Goal: Information Seeking & Learning: Understand process/instructions

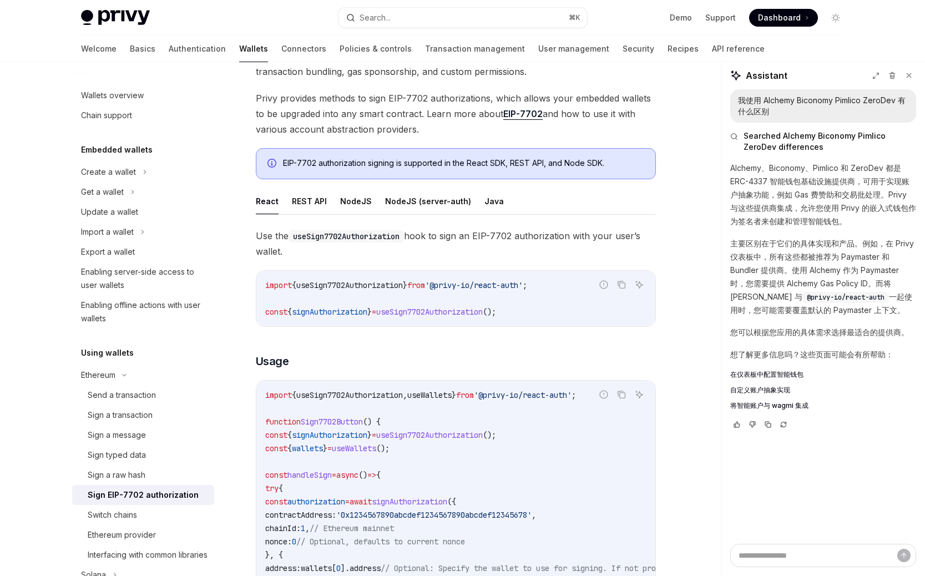
scroll to position [12, 0]
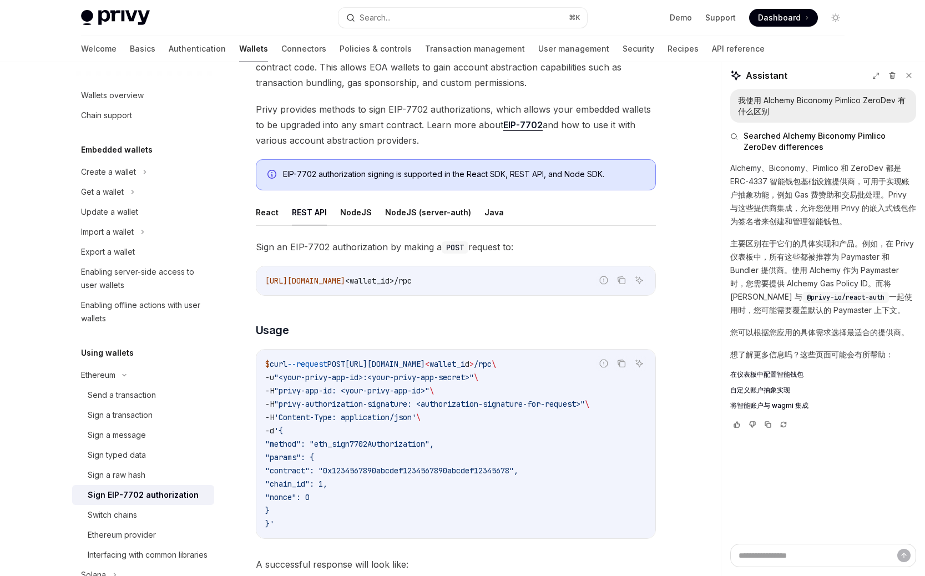
scroll to position [98, 0]
click at [292, 213] on button "REST API" at bounding box center [309, 211] width 35 height 26
click at [280, 213] on ul "React REST API NodeJS NodeJS (server-auth) Java" at bounding box center [456, 211] width 400 height 27
click at [263, 213] on button "React" at bounding box center [267, 211] width 23 height 26
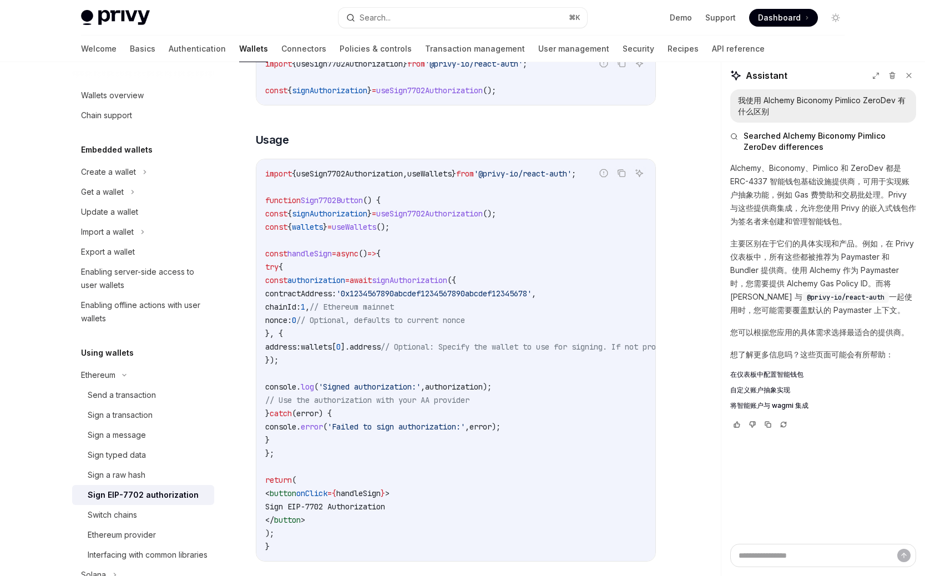
scroll to position [394, 0]
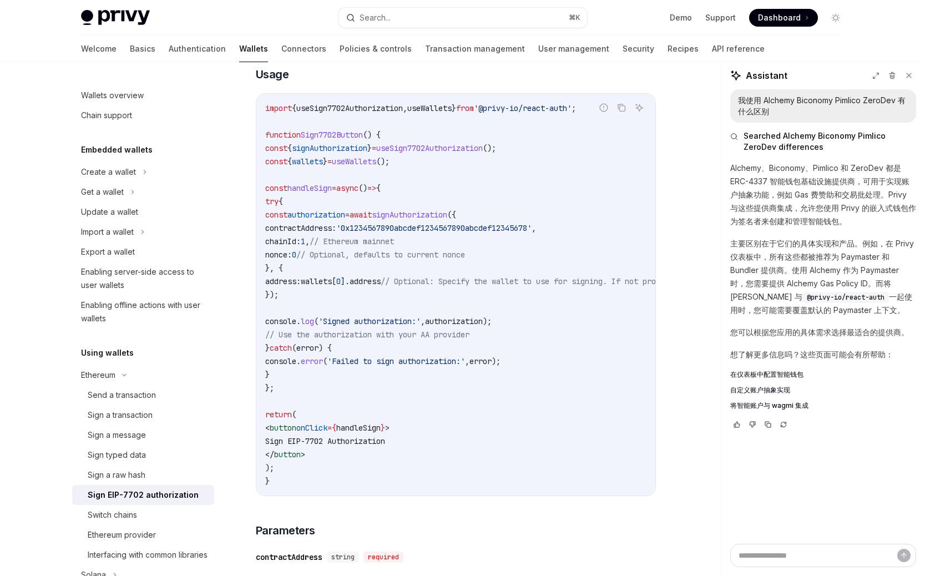
click at [388, 343] on code "import { useSign7702Authorization , useWallets } from '@privy-io/react-auth' ; …" at bounding box center [556, 295] width 582 height 386
click at [332, 284] on span "wallets" at bounding box center [316, 281] width 31 height 10
click at [350, 284] on span "]." at bounding box center [345, 281] width 9 height 10
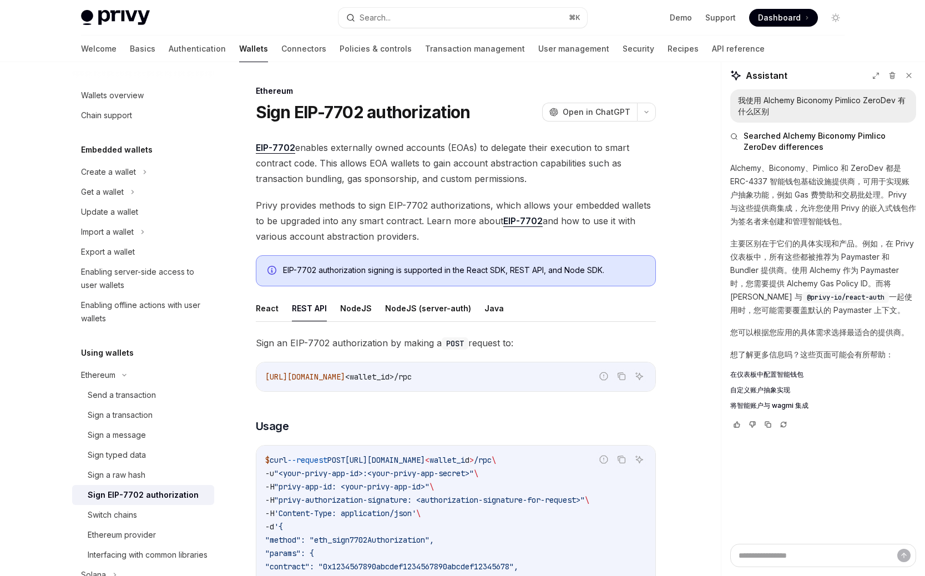
click at [329, 180] on span "EIP-7702 enables externally owned accounts (EOAs) to delegate their execution t…" at bounding box center [456, 163] width 400 height 47
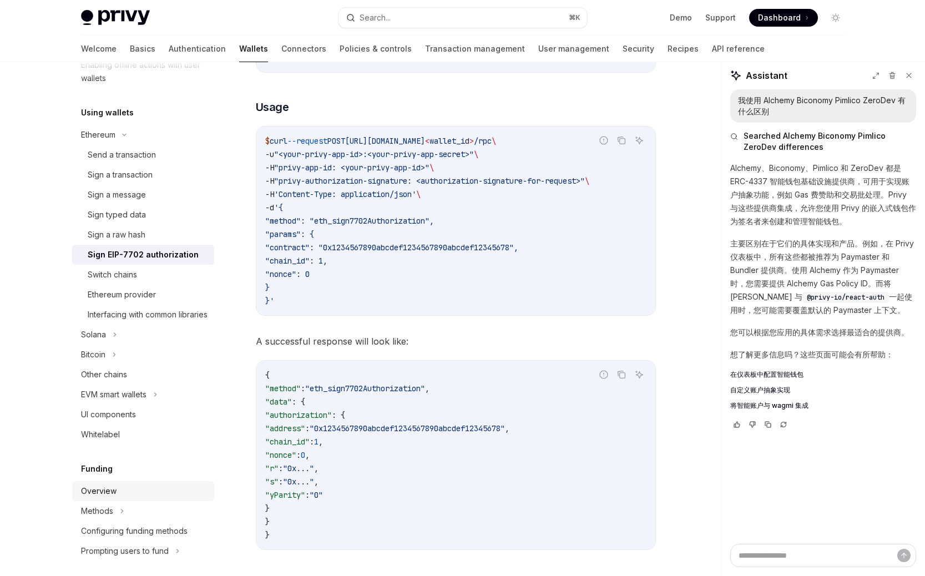
scroll to position [571, 0]
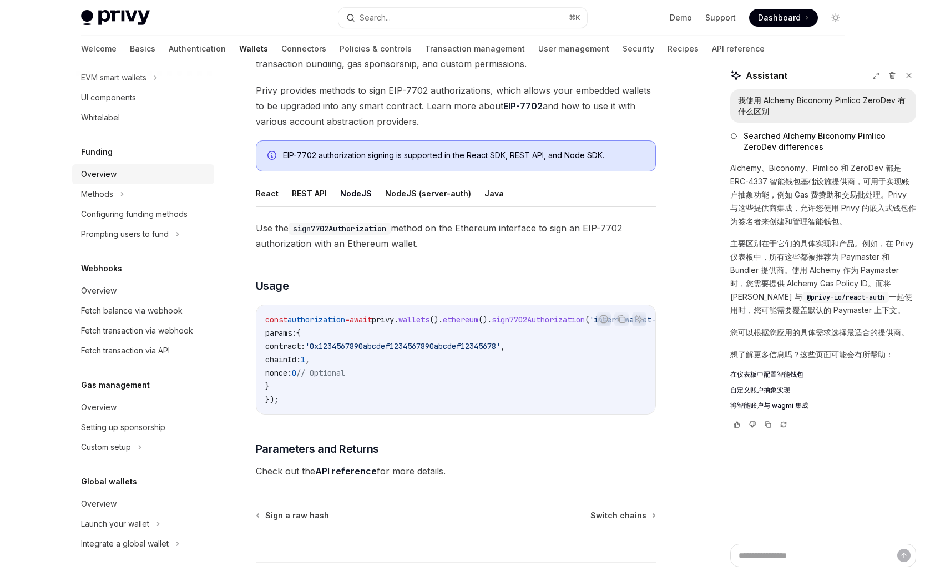
scroll to position [98, 0]
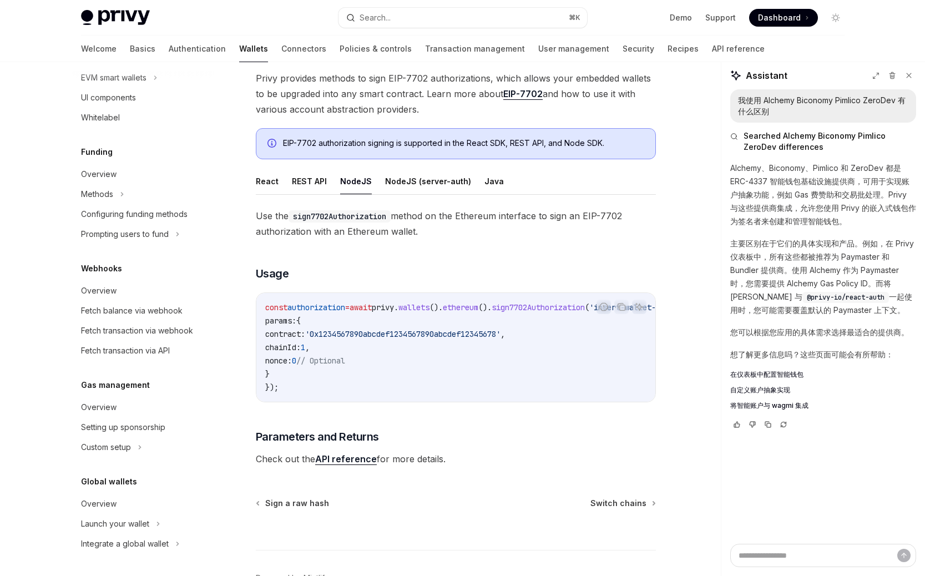
scroll to position [125, 0]
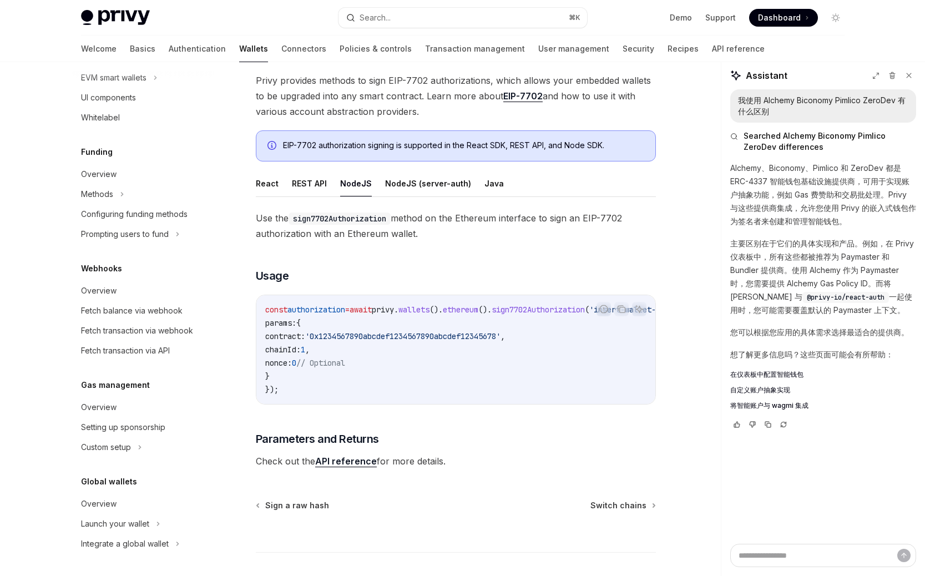
type textarea "*"
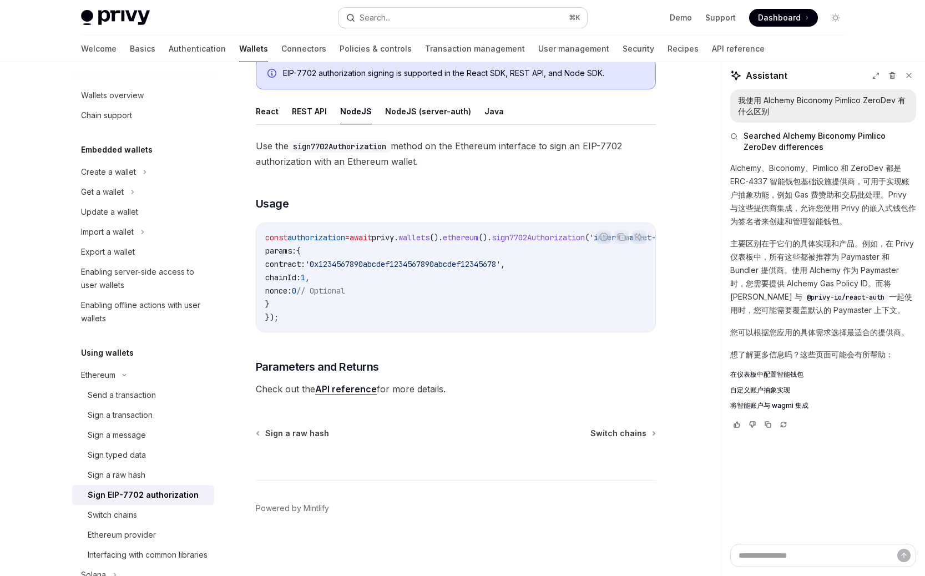
click at [360, 21] on div "Search..." at bounding box center [375, 17] width 31 height 13
click at [377, 14] on div "Search..." at bounding box center [375, 17] width 31 height 13
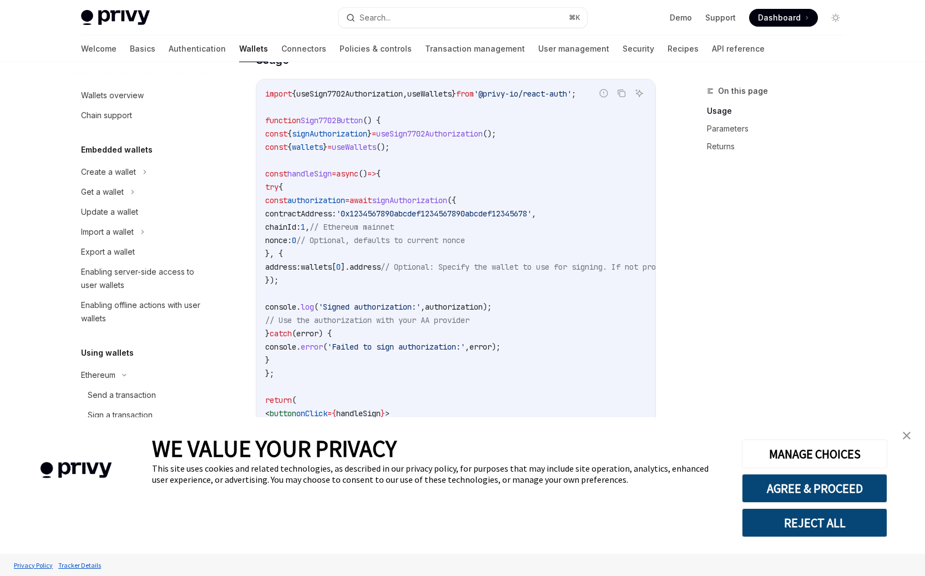
scroll to position [425, 0]
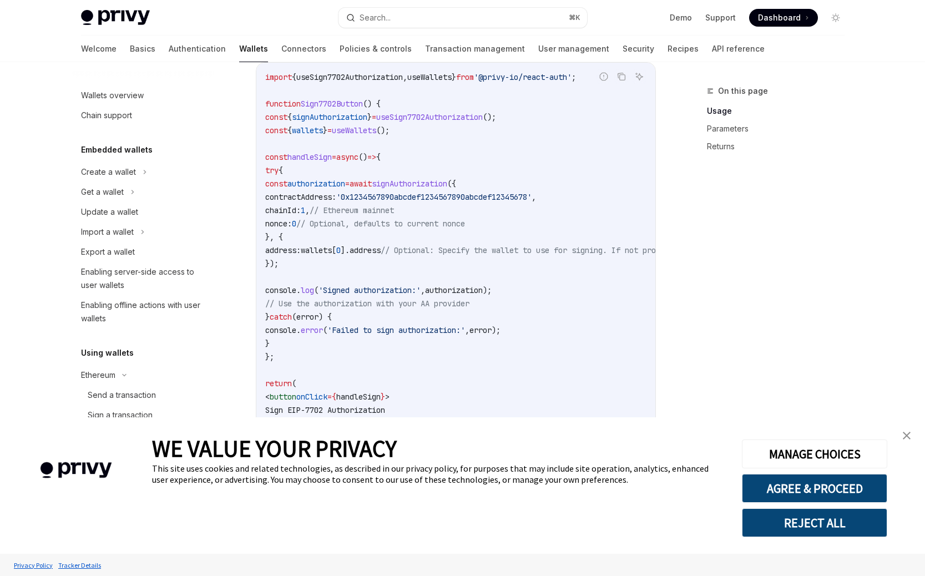
click at [332, 249] on span "wallets" at bounding box center [316, 250] width 31 height 10
click at [383, 225] on span "// Optional, defaults to current nonce" at bounding box center [380, 224] width 169 height 10
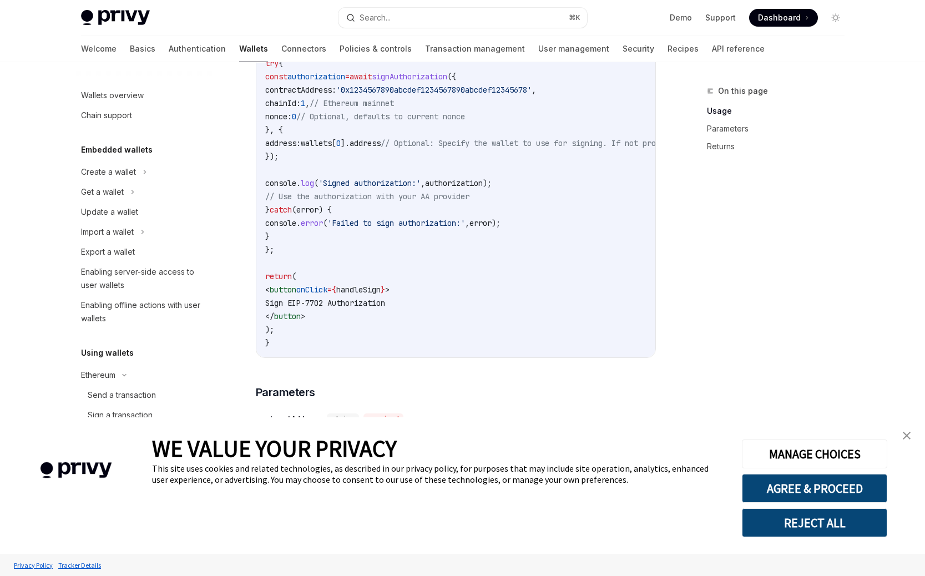
click at [314, 181] on span "log" at bounding box center [307, 183] width 13 height 10
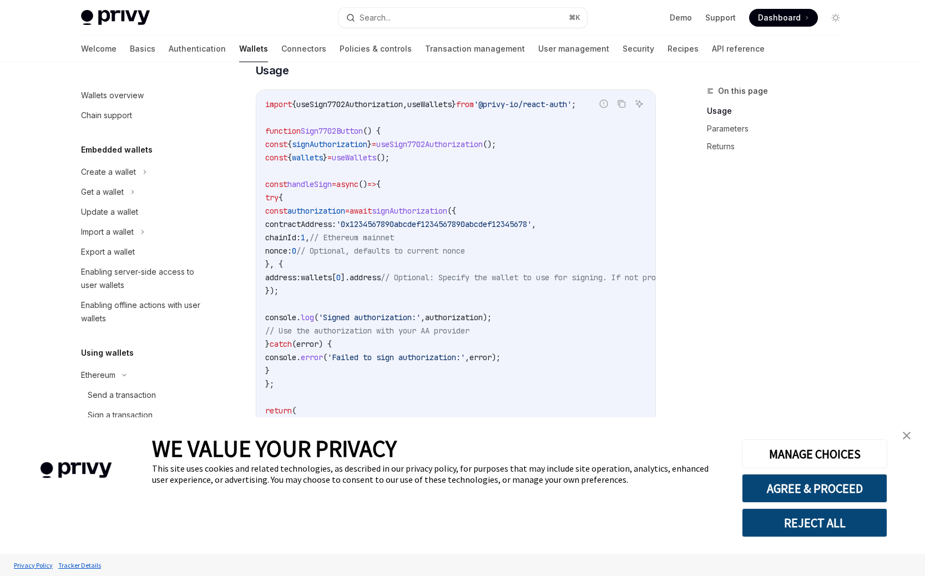
scroll to position [373, 0]
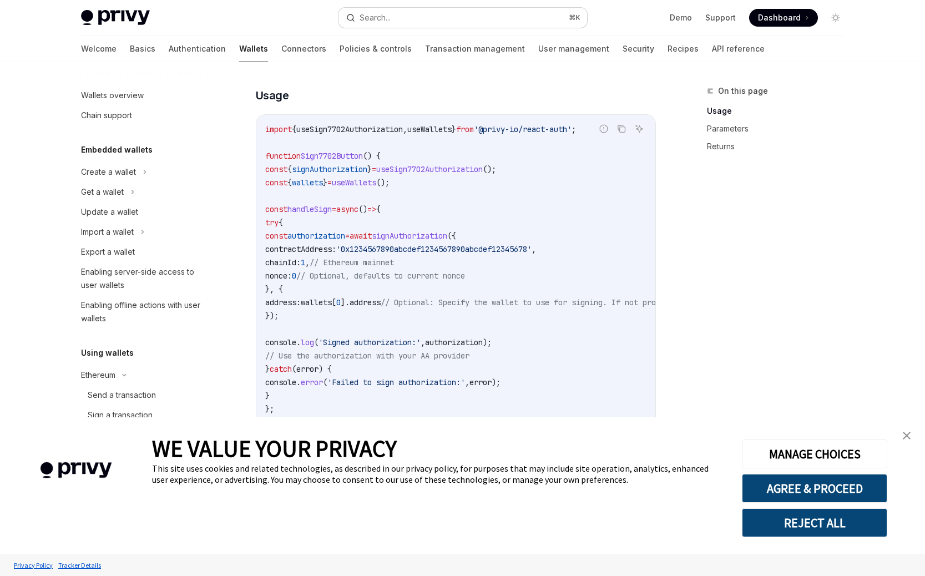
click at [369, 12] on div "Search..." at bounding box center [375, 17] width 31 height 13
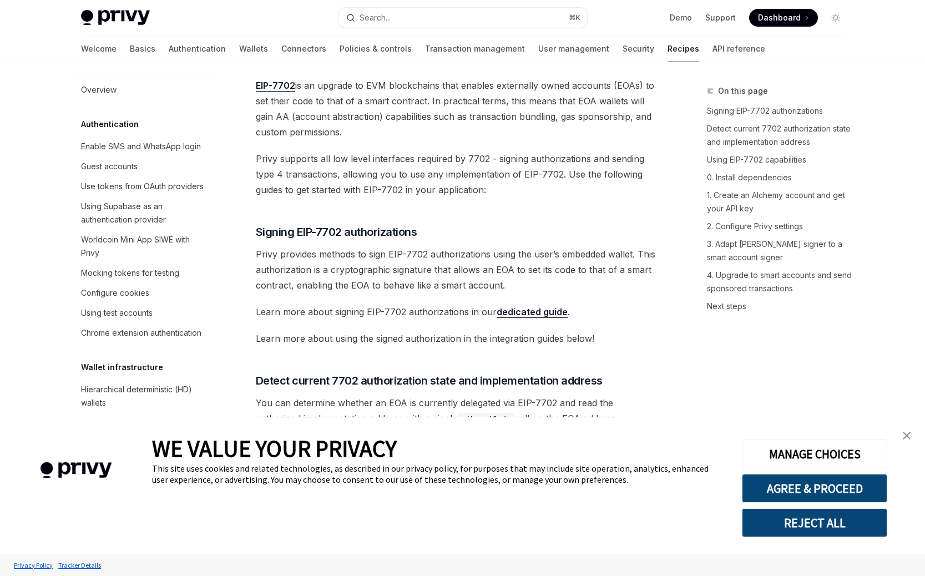
scroll to position [850, 0]
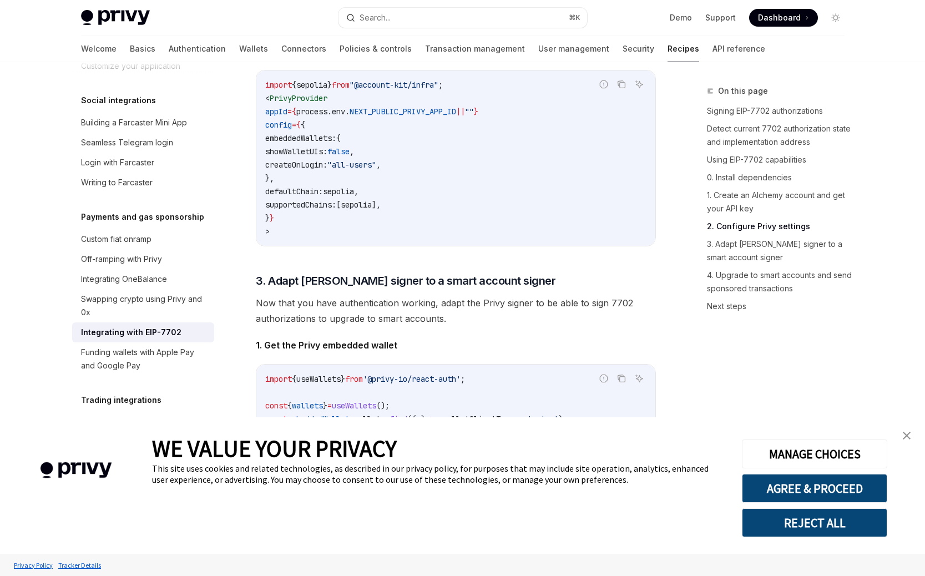
click at [338, 238] on code "import { sepolia } from "@account-kit/infra" ; < PrivyProvider appId = { proces…" at bounding box center [455, 158] width 381 height 160
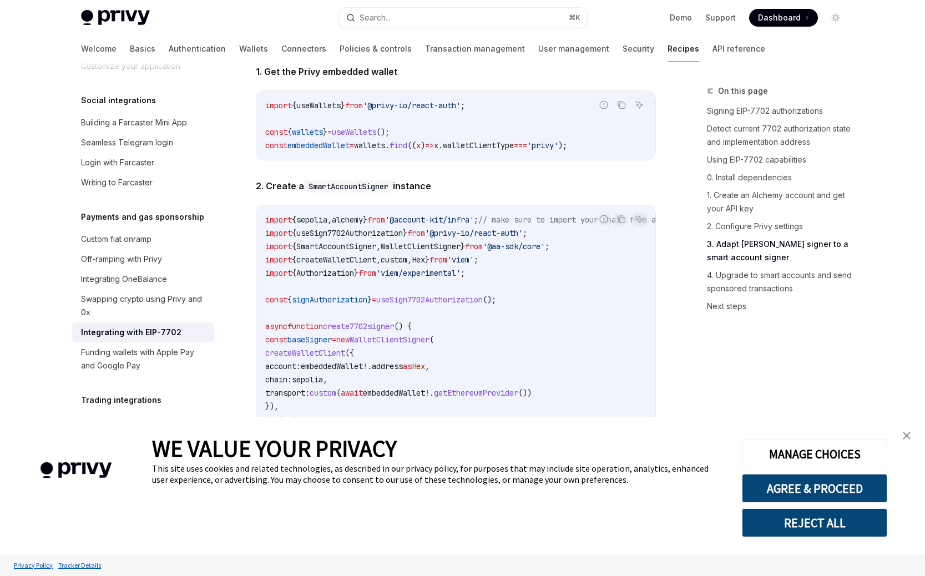
scroll to position [1855, 0]
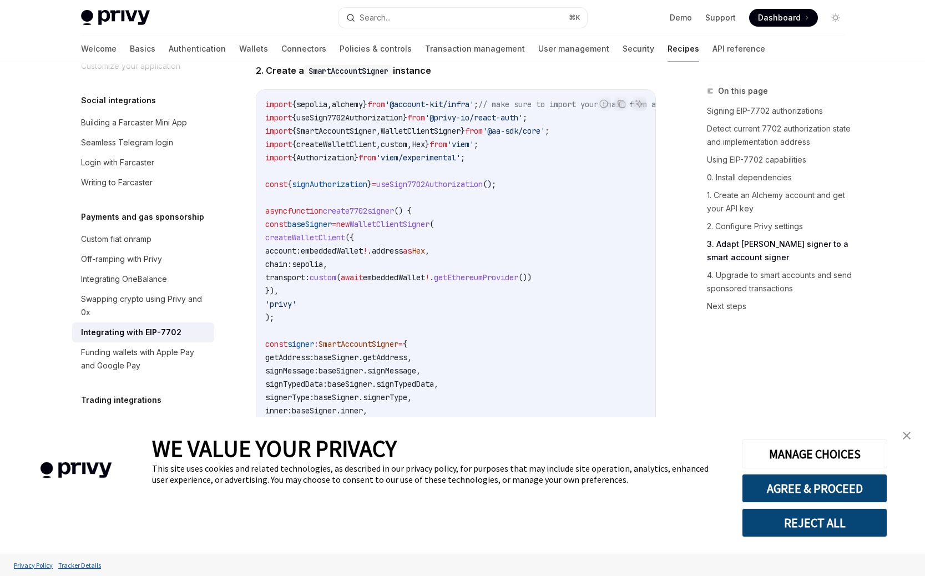
click at [336, 282] on span "custom" at bounding box center [323, 278] width 27 height 10
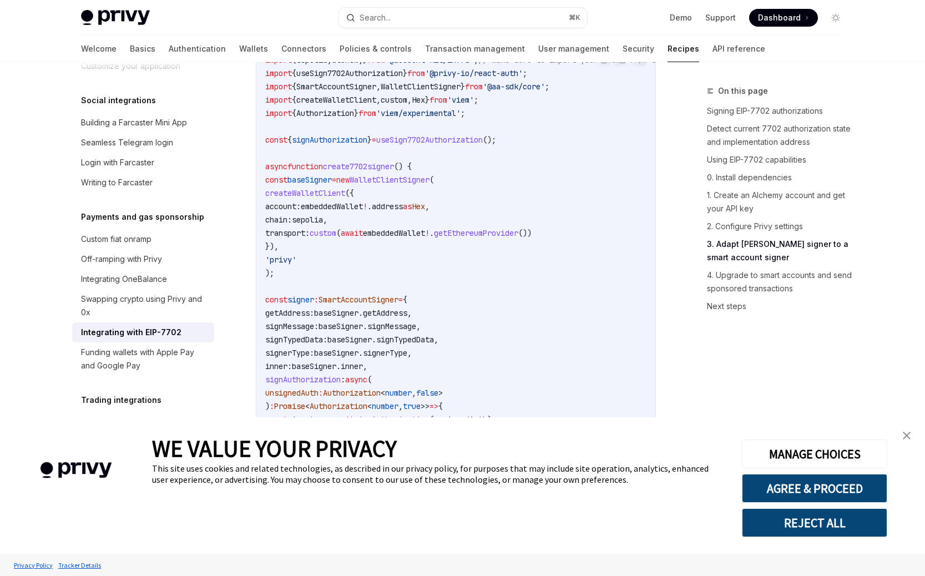
scroll to position [1997, 0]
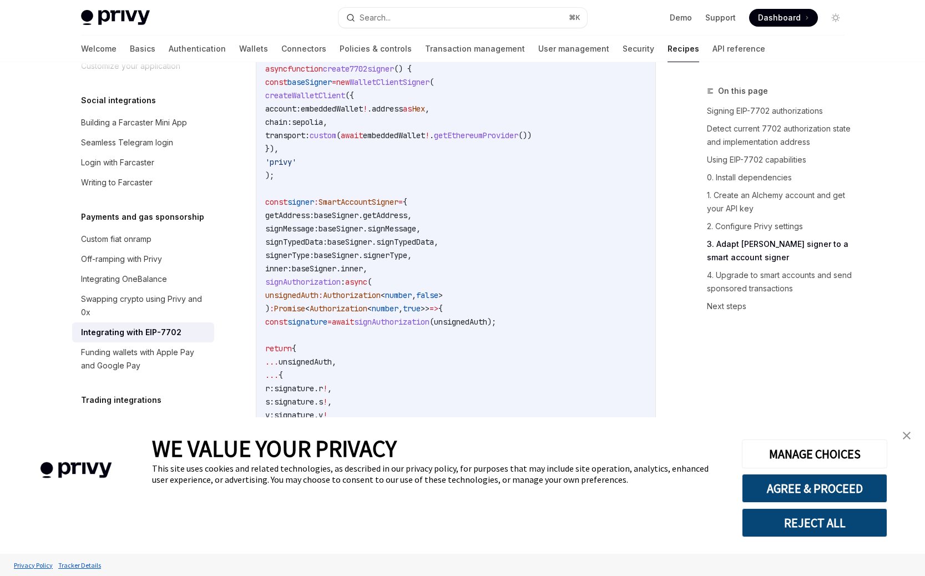
click at [341, 287] on span "signAuthorization" at bounding box center [302, 282] width 75 height 10
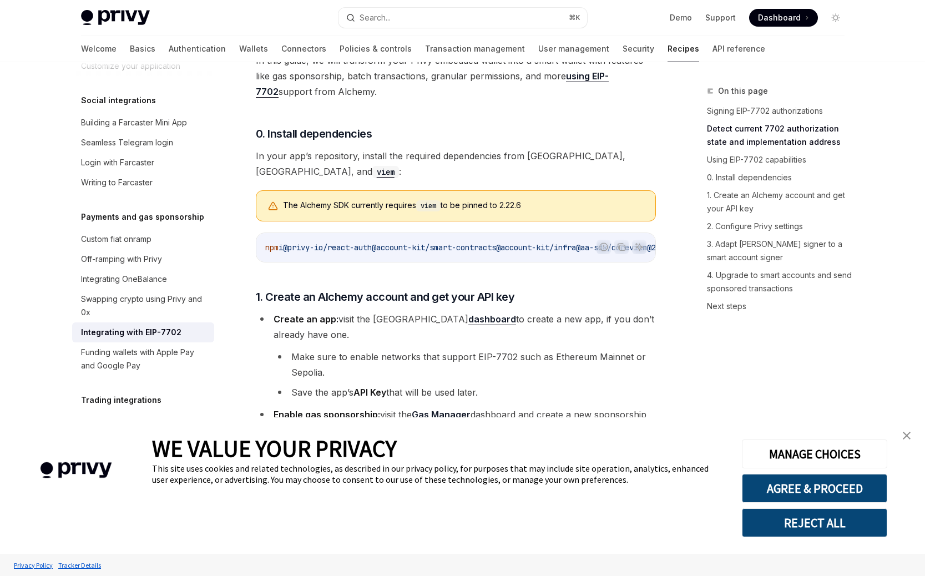
scroll to position [708, 0]
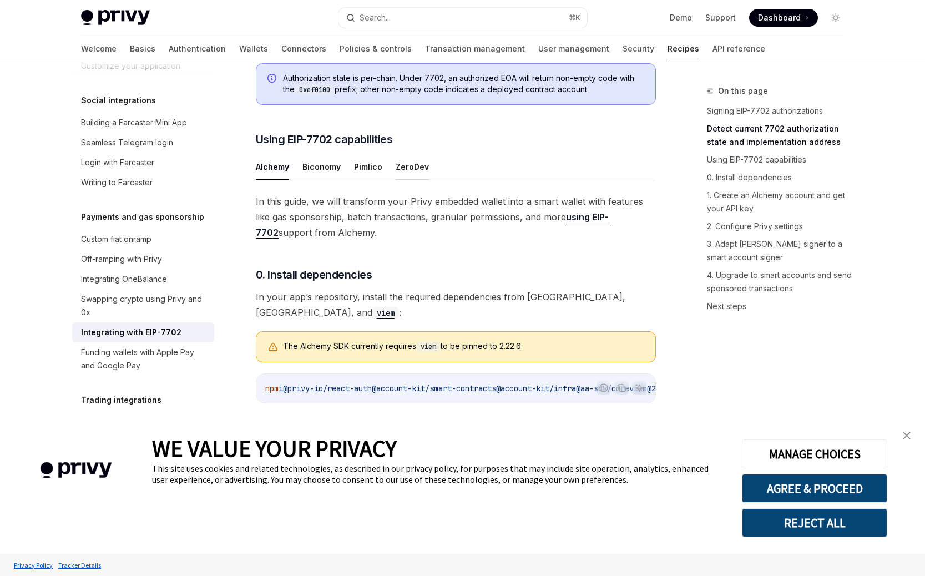
click at [419, 180] on button "ZeroDev" at bounding box center [412, 167] width 33 height 26
type textarea "*"
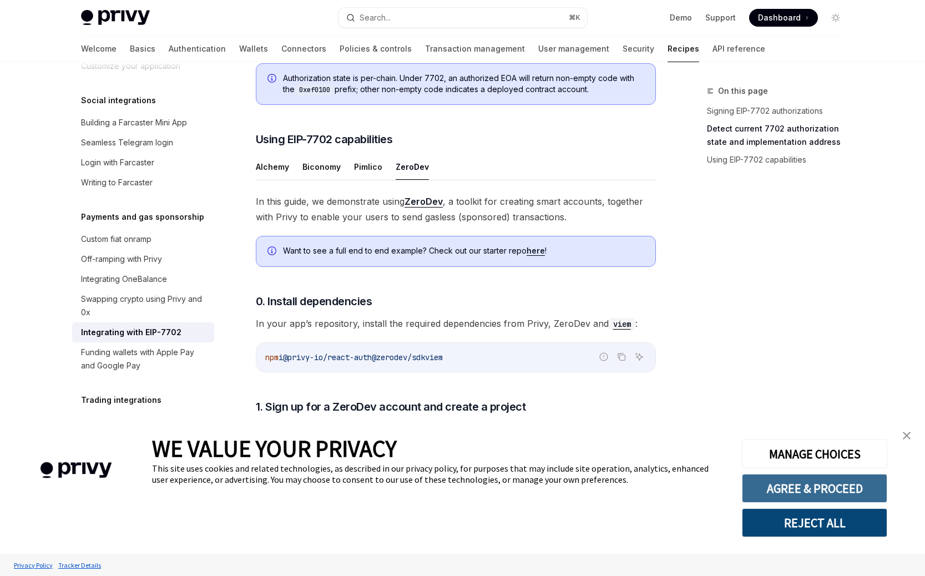
click at [824, 488] on button "AGREE & PROCEED" at bounding box center [814, 488] width 145 height 29
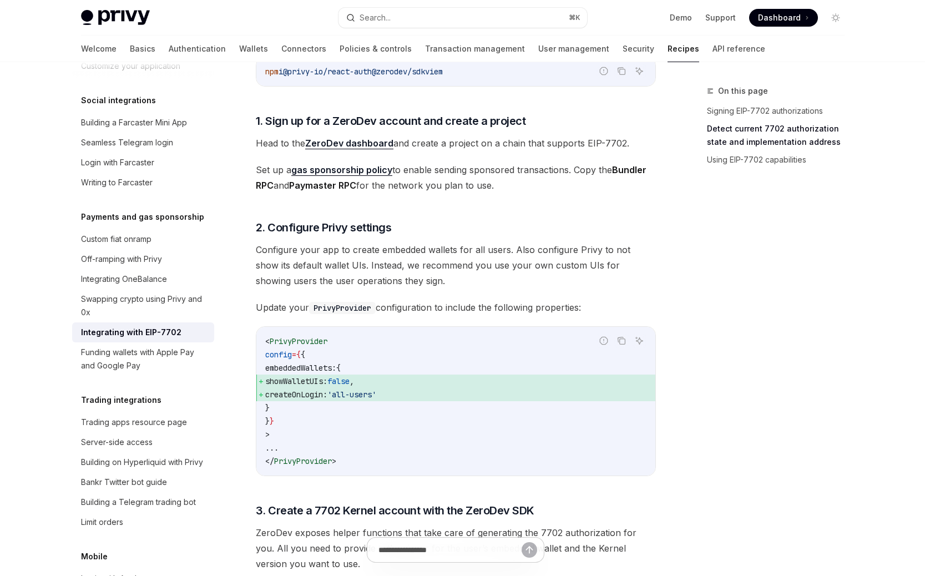
scroll to position [1128, 0]
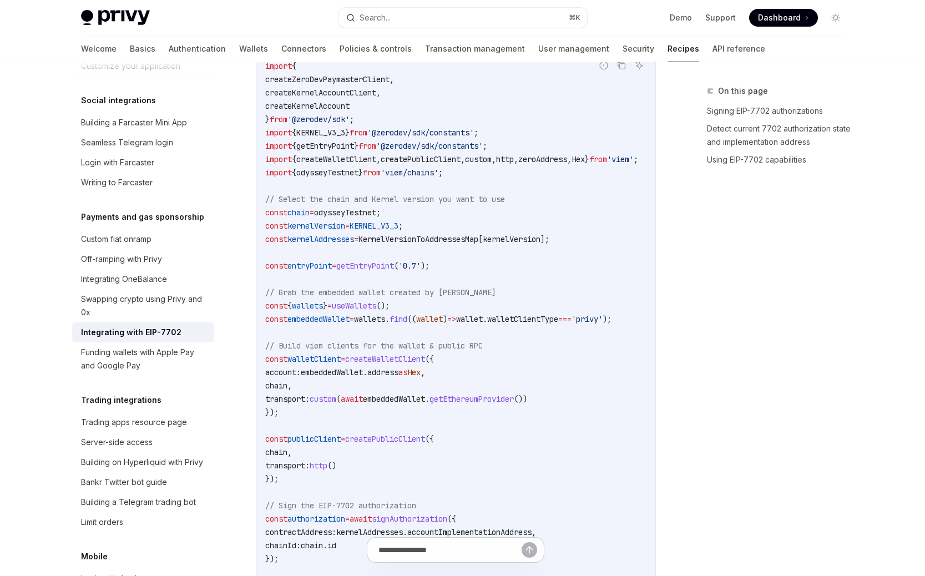
scroll to position [1686, 0]
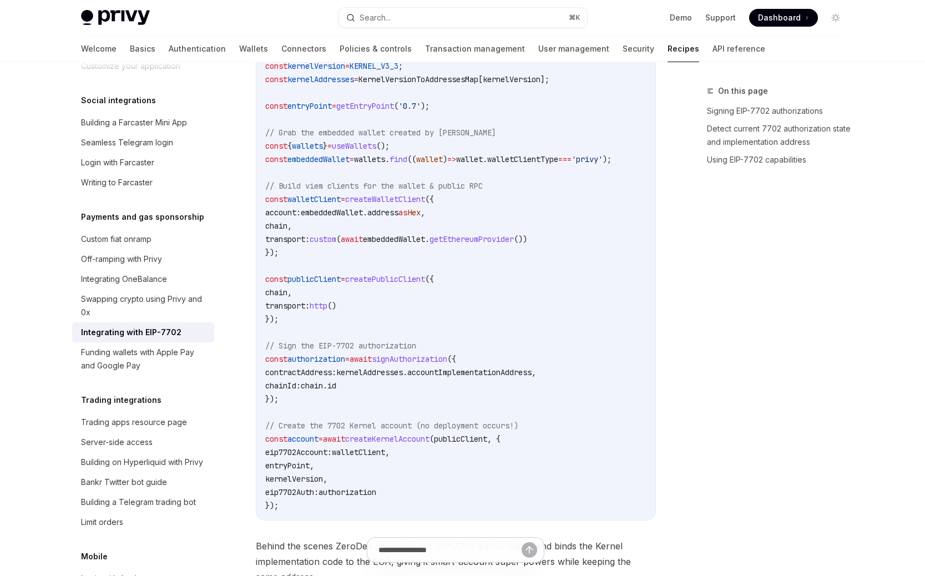
click at [371, 364] on span "await" at bounding box center [361, 359] width 22 height 10
click at [374, 346] on code "import { createZeroDevPaymasterClient , createKernelAccountClient , createKerne…" at bounding box center [465, 206] width 400 height 613
click at [492, 244] on span "getEthereumProvider" at bounding box center [472, 239] width 84 height 10
copy span "getEthereumProvider"
